Goal: Task Accomplishment & Management: Use online tool/utility

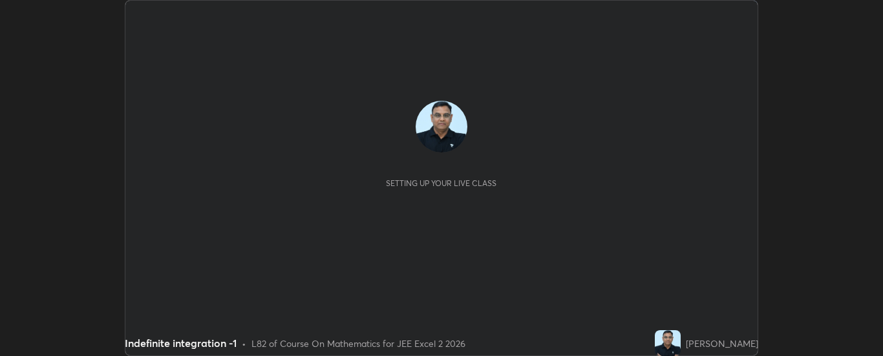
scroll to position [356, 882]
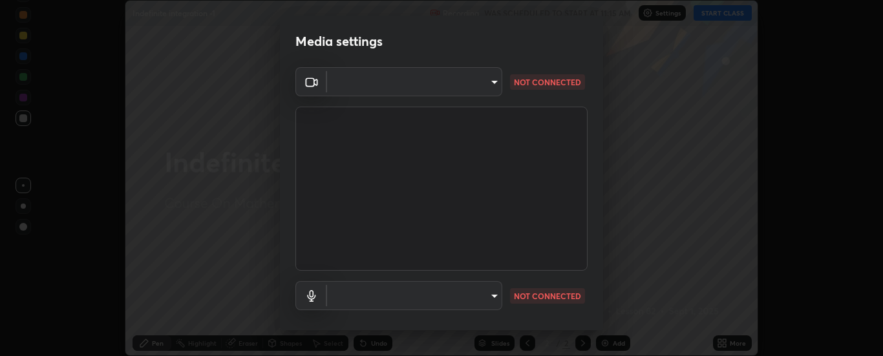
type input "6d3829c99f98afdfe7c29186be8927c2ef9ac3e8f7233b1026567672352cba5b"
type input "communications"
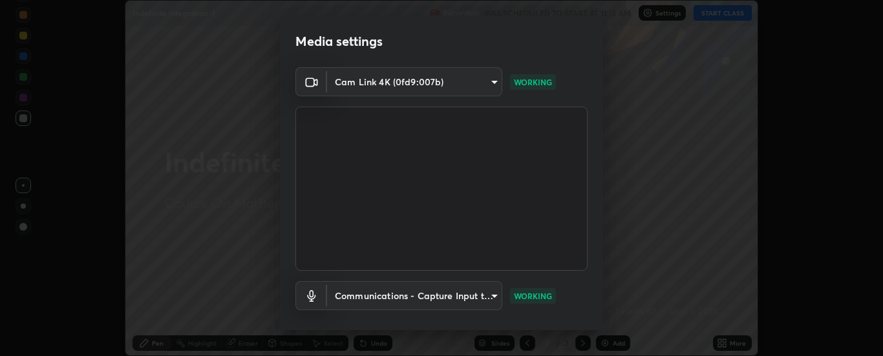
scroll to position [68, 0]
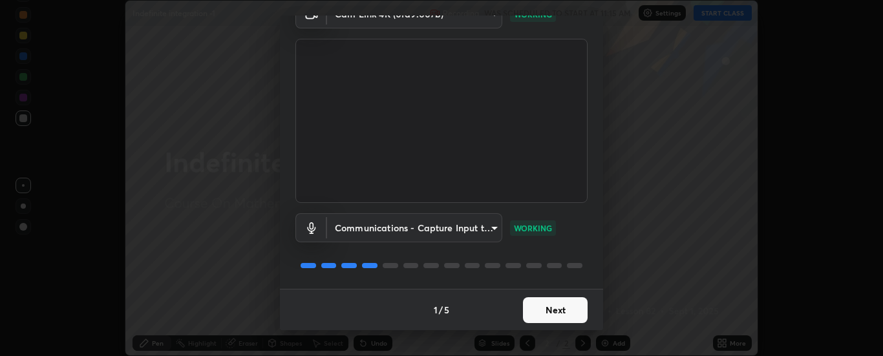
click at [557, 308] on button "Next" at bounding box center [555, 310] width 65 height 26
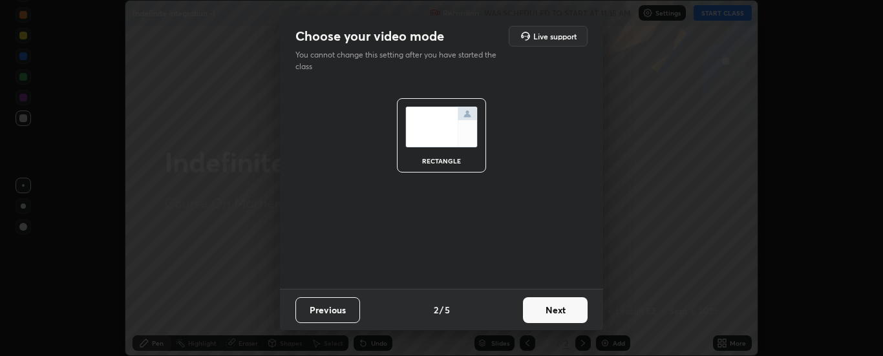
click at [568, 316] on button "Next" at bounding box center [555, 310] width 65 height 26
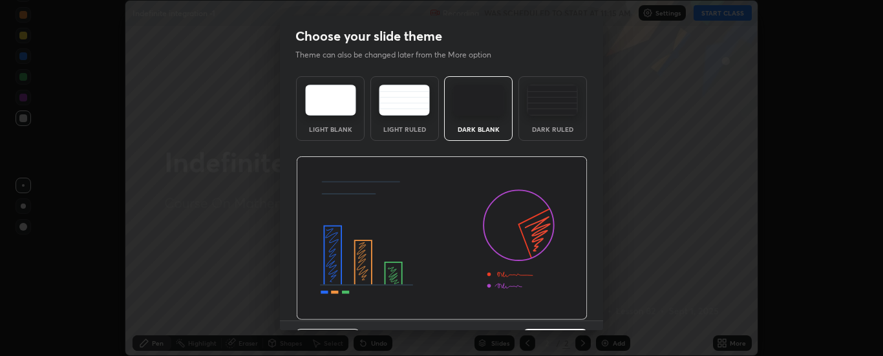
scroll to position [32, 0]
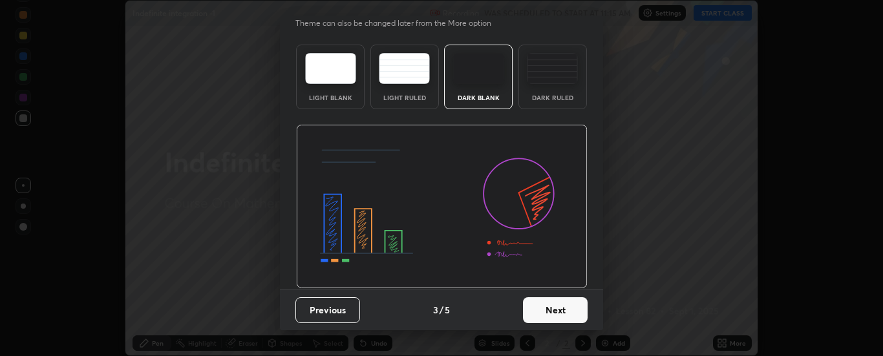
click at [567, 307] on button "Next" at bounding box center [555, 310] width 65 height 26
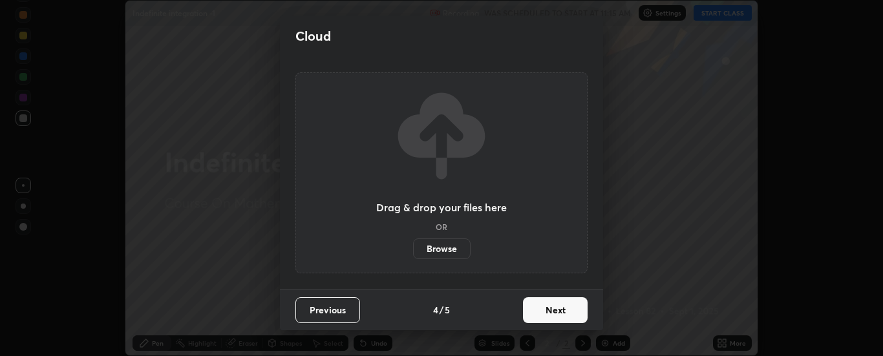
click at [573, 310] on button "Next" at bounding box center [555, 310] width 65 height 26
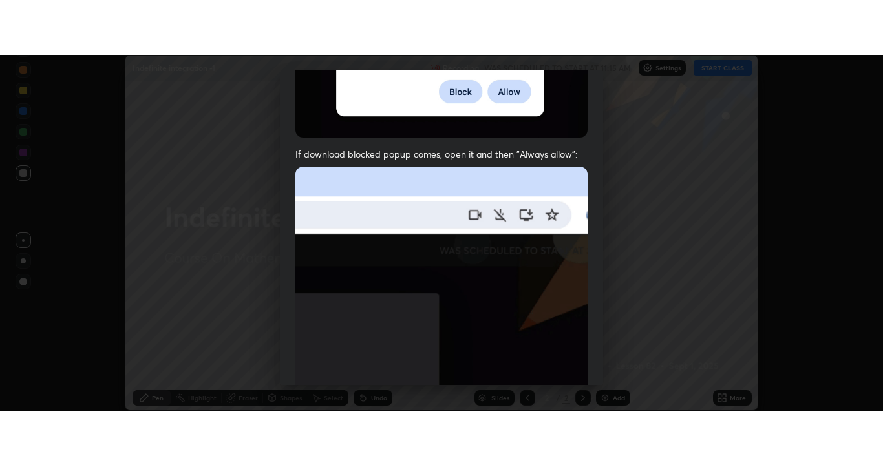
scroll to position [332, 0]
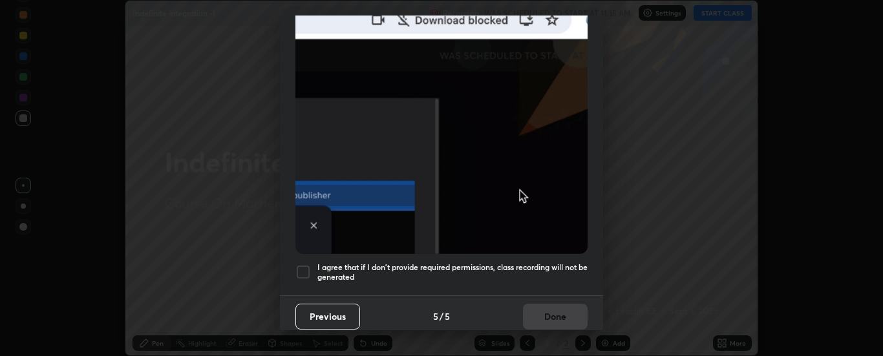
click at [310, 264] on div at bounding box center [303, 272] width 16 height 16
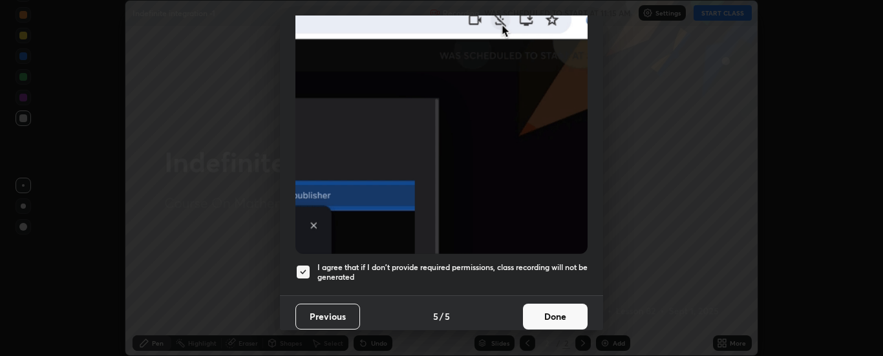
click at [553, 306] on button "Done" at bounding box center [555, 317] width 65 height 26
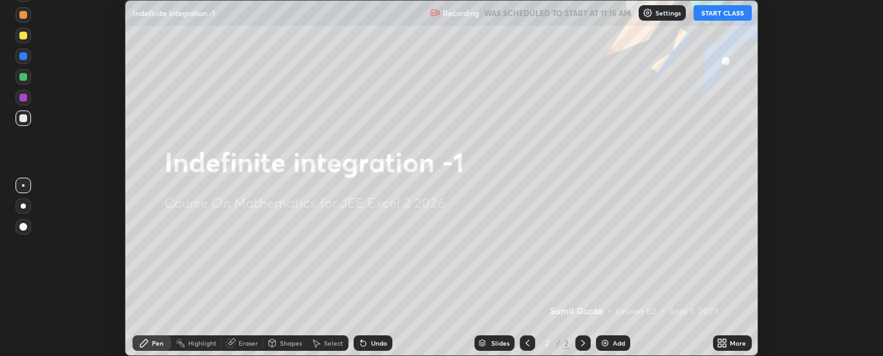
click at [613, 341] on div "Add" at bounding box center [619, 343] width 12 height 6
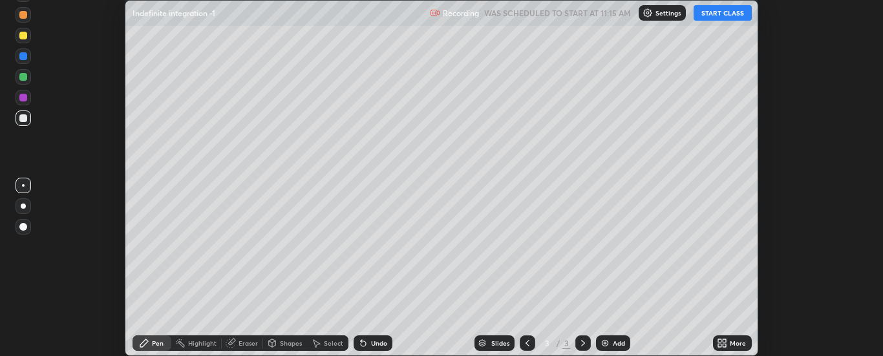
click at [736, 338] on div "More" at bounding box center [732, 344] width 39 height 16
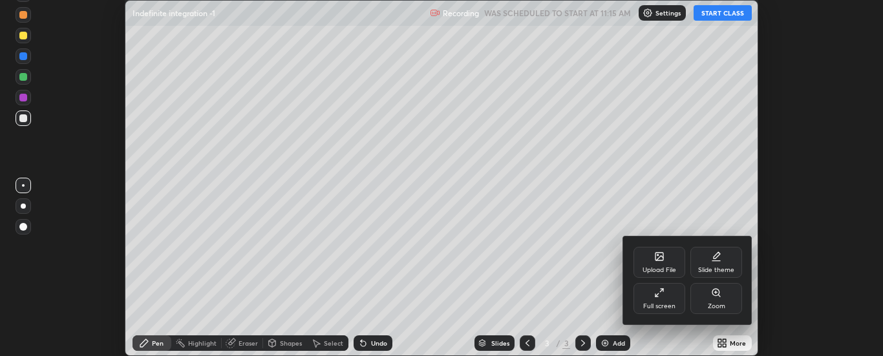
click at [672, 295] on div "Full screen" at bounding box center [660, 298] width 52 height 31
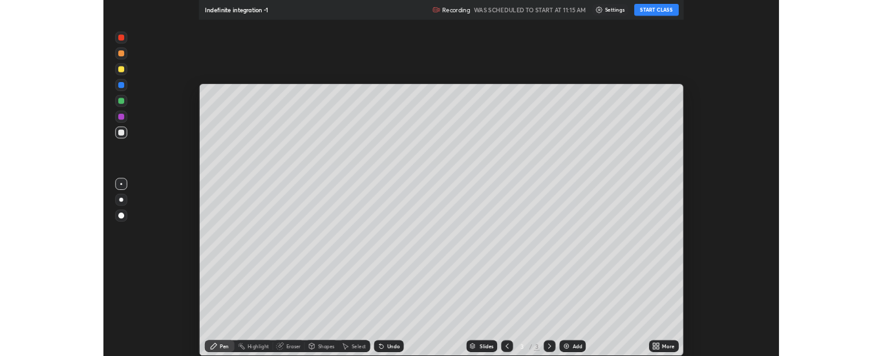
scroll to position [465, 883]
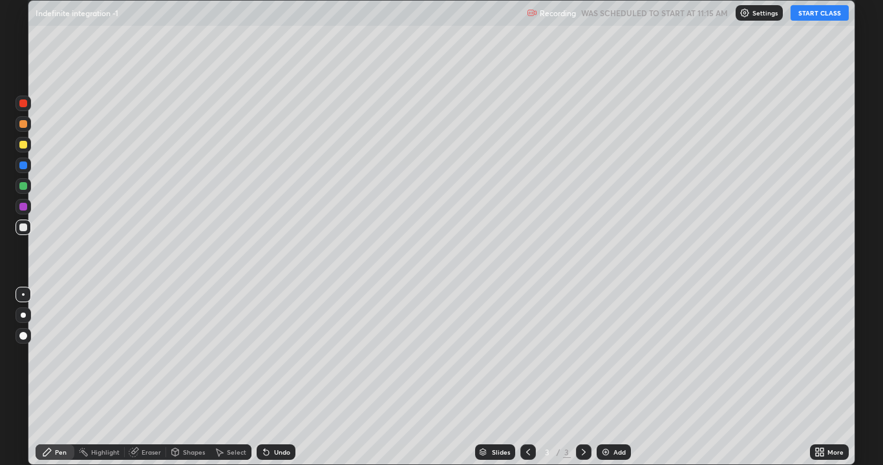
click at [817, 14] on button "START CLASS" at bounding box center [820, 13] width 58 height 16
click at [606, 356] on img at bounding box center [606, 452] width 10 height 10
click at [598, 356] on div "Add" at bounding box center [614, 453] width 34 height 16
click at [604, 356] on img at bounding box center [606, 452] width 10 height 10
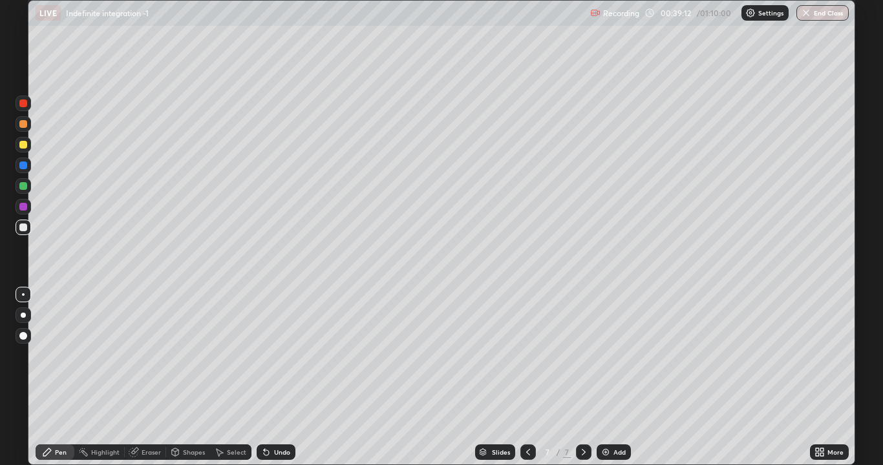
click at [615, 356] on div "Add" at bounding box center [619, 452] width 12 height 6
click at [151, 356] on div "Eraser" at bounding box center [145, 453] width 41 height 16
click at [61, 356] on div "Pen" at bounding box center [61, 452] width 12 height 6
click at [158, 356] on div "Eraser" at bounding box center [151, 452] width 19 height 6
click at [61, 356] on div "Pen" at bounding box center [61, 452] width 12 height 6
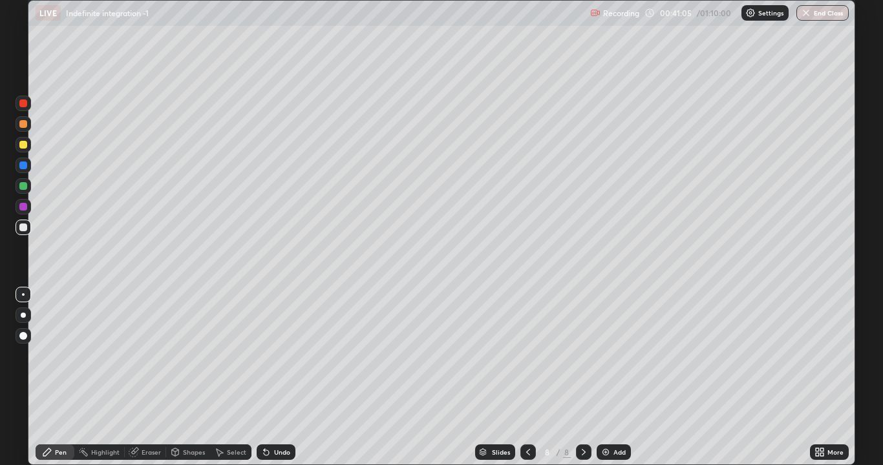
click at [155, 356] on div "Eraser" at bounding box center [151, 452] width 19 height 6
click at [73, 356] on div "Pen" at bounding box center [55, 453] width 39 height 26
click at [279, 356] on div "Undo" at bounding box center [282, 452] width 16 height 6
click at [275, 356] on div "Undo" at bounding box center [282, 452] width 16 height 6
click at [271, 356] on div "Undo" at bounding box center [276, 453] width 39 height 16
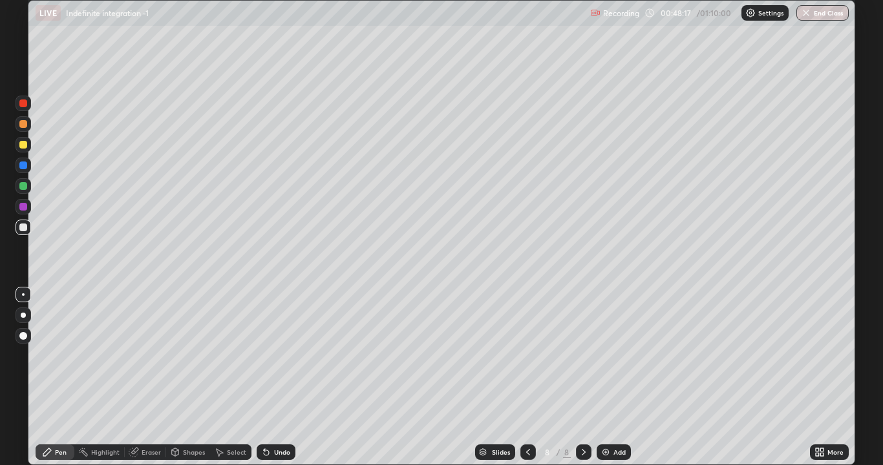
click at [272, 356] on div "Undo" at bounding box center [276, 453] width 39 height 16
click at [273, 356] on div "Undo" at bounding box center [276, 453] width 39 height 16
click at [268, 356] on div "Undo" at bounding box center [276, 453] width 39 height 16
click at [274, 356] on div "Undo" at bounding box center [282, 452] width 16 height 6
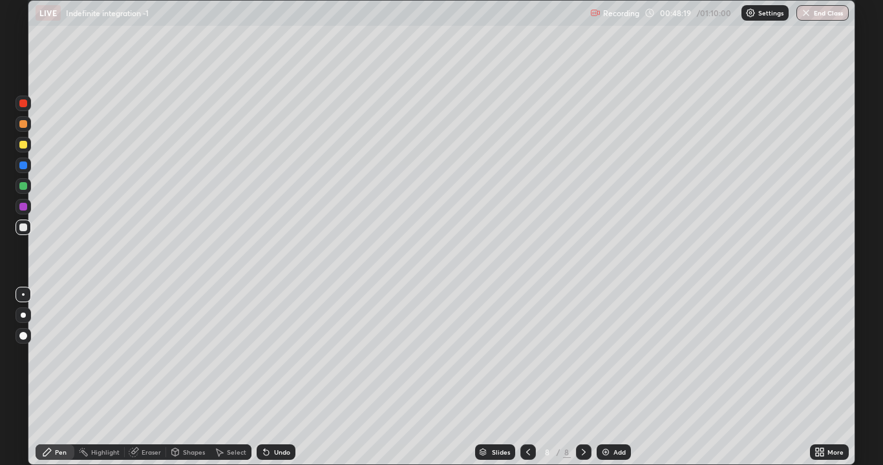
click at [274, 356] on div "Undo" at bounding box center [282, 452] width 16 height 6
click at [276, 356] on div "Undo" at bounding box center [282, 452] width 16 height 6
click at [278, 356] on div "Undo" at bounding box center [276, 453] width 39 height 16
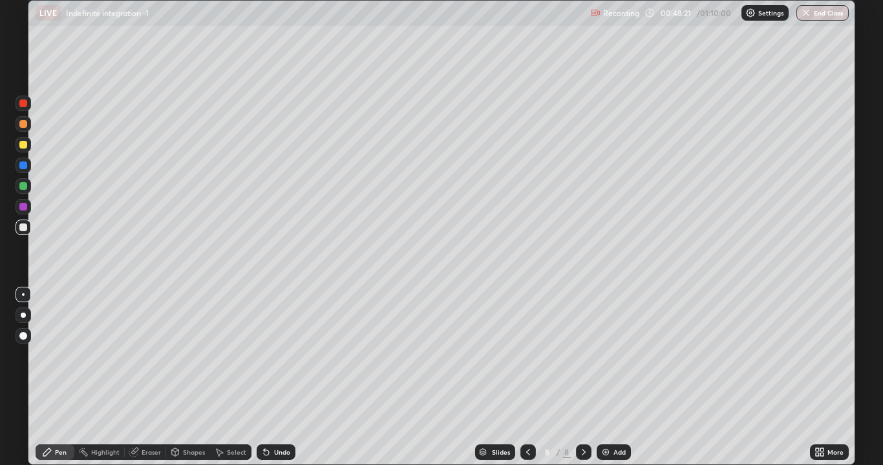
click at [280, 356] on div "Undo" at bounding box center [276, 453] width 39 height 16
click at [279, 356] on div "Undo" at bounding box center [276, 453] width 39 height 16
click at [278, 356] on div "Undo" at bounding box center [276, 453] width 39 height 16
click at [272, 356] on div "Undo" at bounding box center [276, 453] width 39 height 16
click at [283, 356] on div "Undo" at bounding box center [276, 453] width 39 height 16
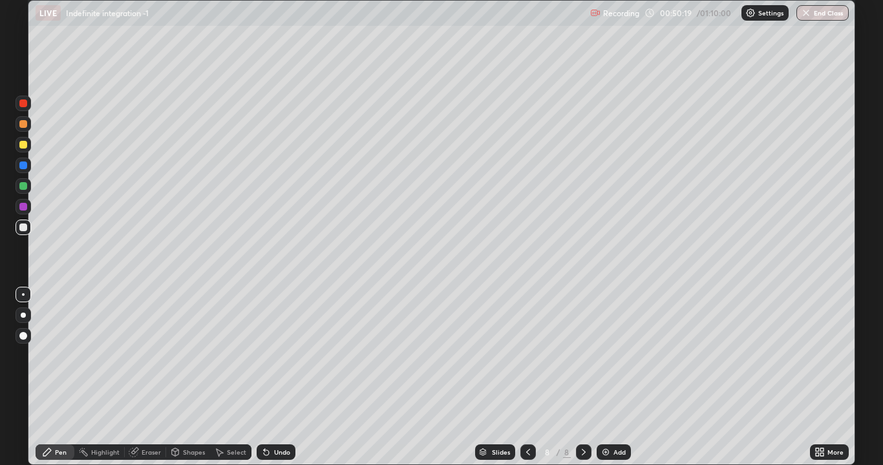
click at [608, 356] on img at bounding box center [606, 452] width 10 height 10
click at [606, 356] on img at bounding box center [606, 452] width 10 height 10
click at [611, 356] on div "Add" at bounding box center [614, 453] width 34 height 16
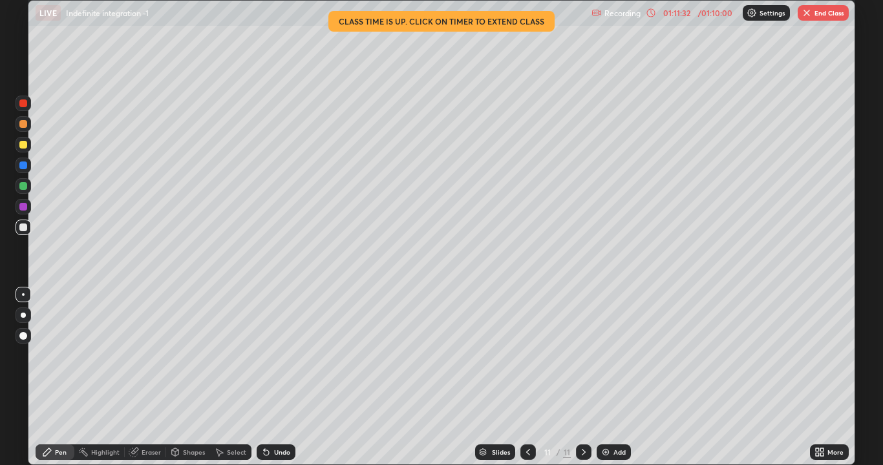
click at [821, 11] on button "End Class" at bounding box center [823, 13] width 51 height 16
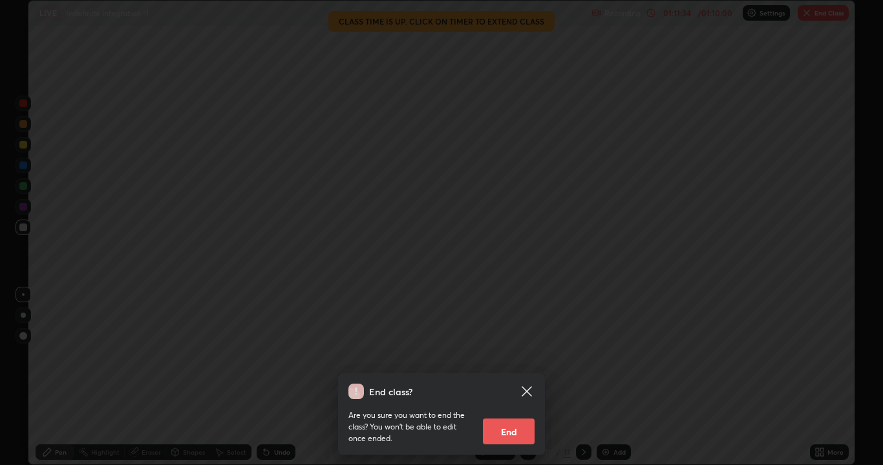
click at [764, 107] on div "End class? Are you sure you want to end the class? You won’t be able to edit on…" at bounding box center [441, 232] width 883 height 465
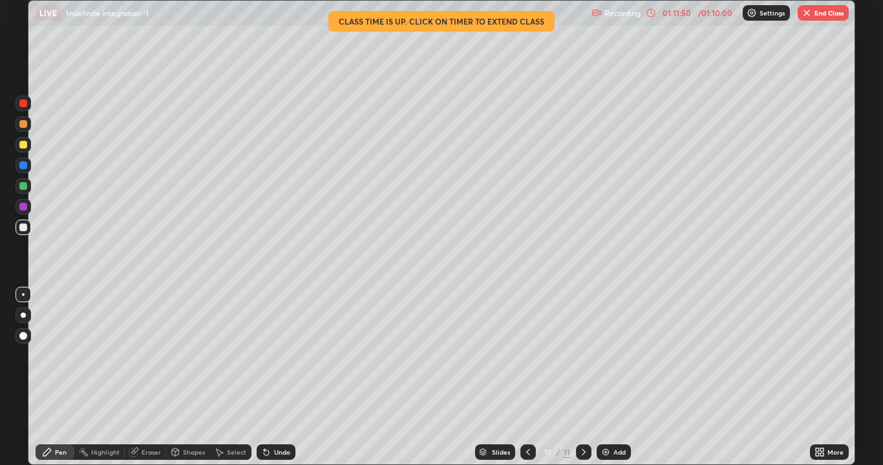
click at [815, 14] on button "End Class" at bounding box center [823, 13] width 51 height 16
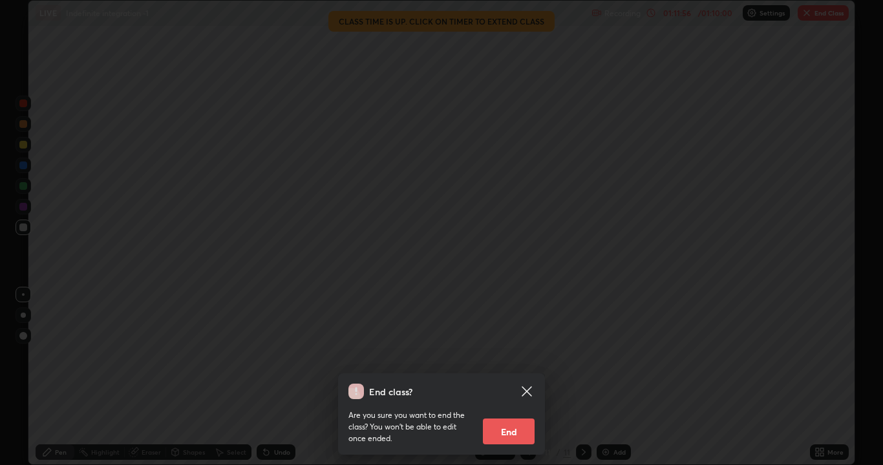
click at [506, 356] on button "End" at bounding box center [509, 432] width 52 height 26
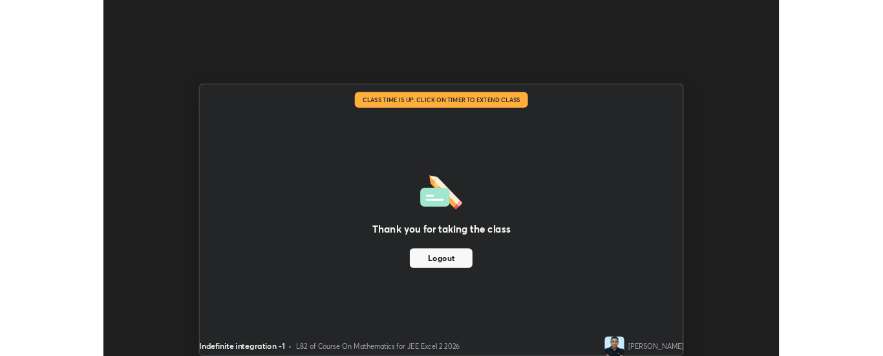
scroll to position [64287, 63761]
